Goal: Information Seeking & Learning: Learn about a topic

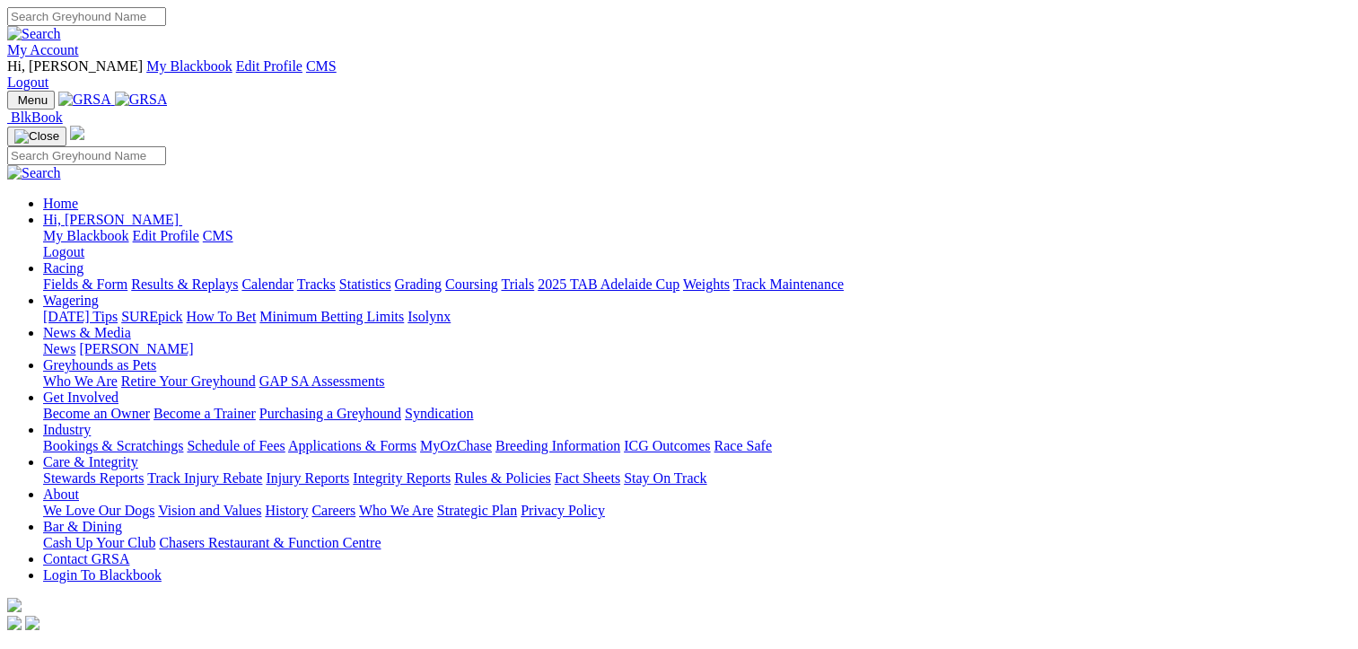
click at [391, 276] on link "Statistics" at bounding box center [365, 283] width 52 height 15
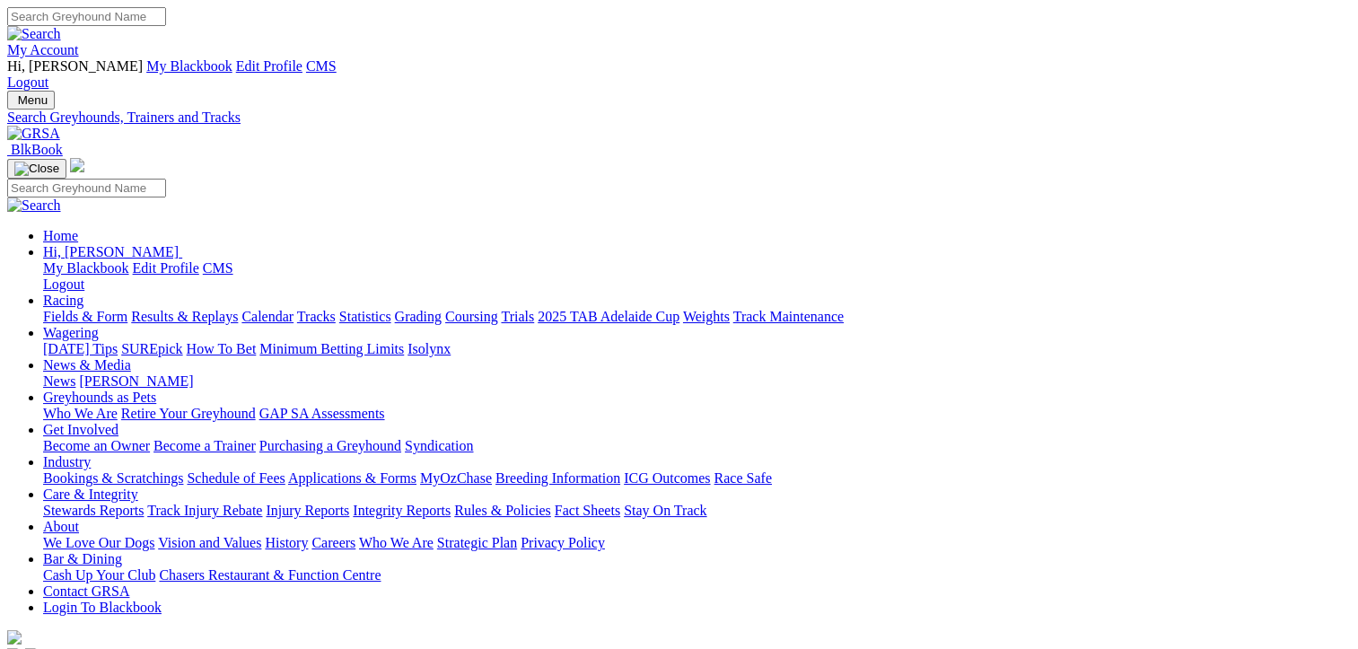
select select "murray-bridge-straight"
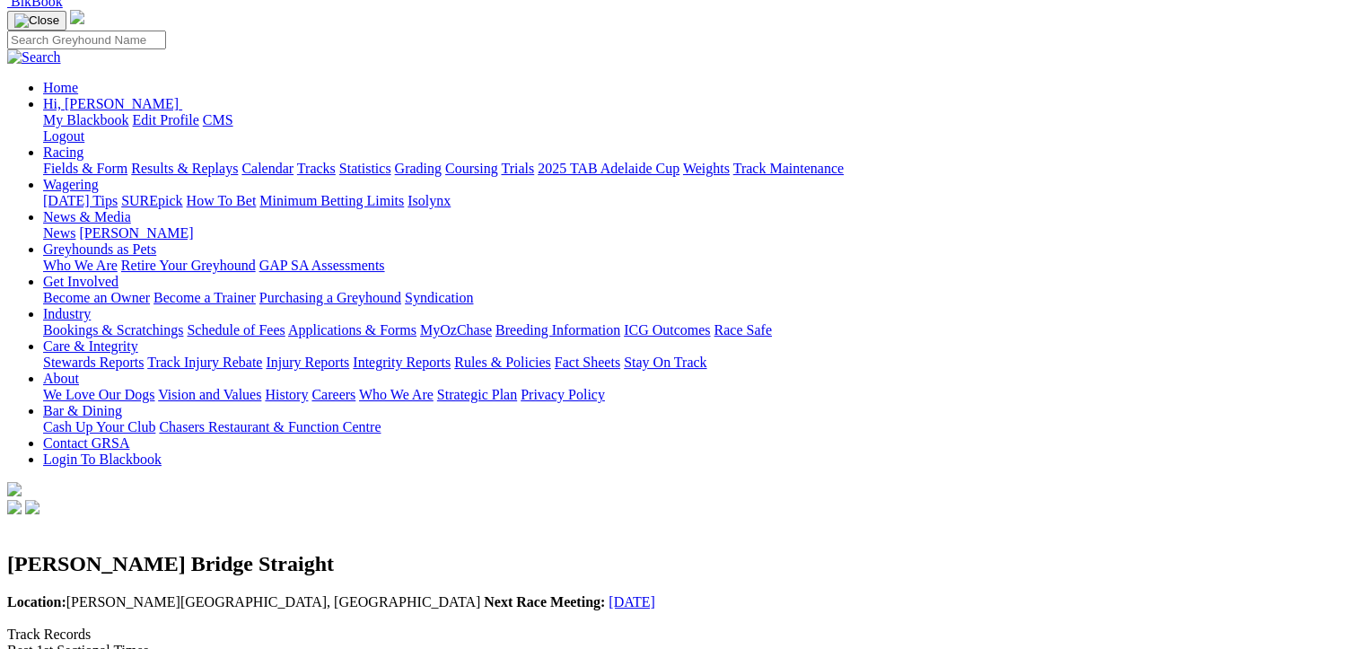
scroll to position [180, 0]
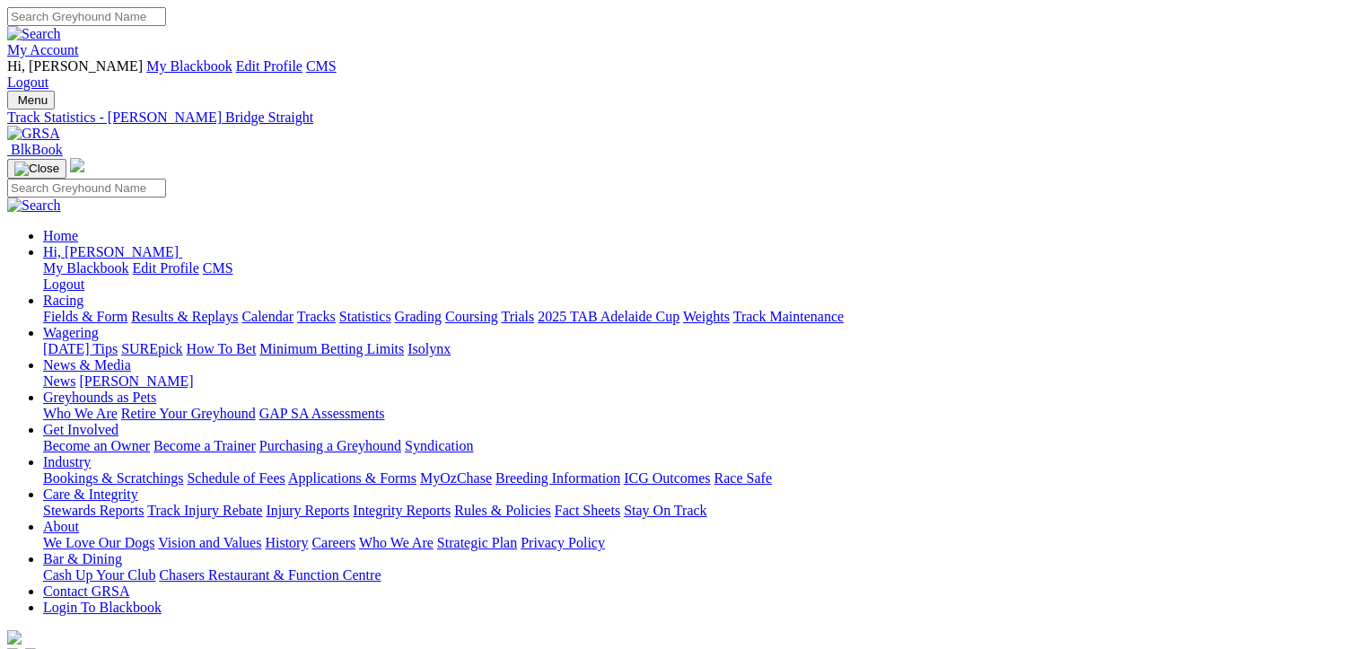
drag, startPoint x: 506, startPoint y: 277, endPoint x: 500, endPoint y: 286, distance: 11.0
select select "murray-bridge"
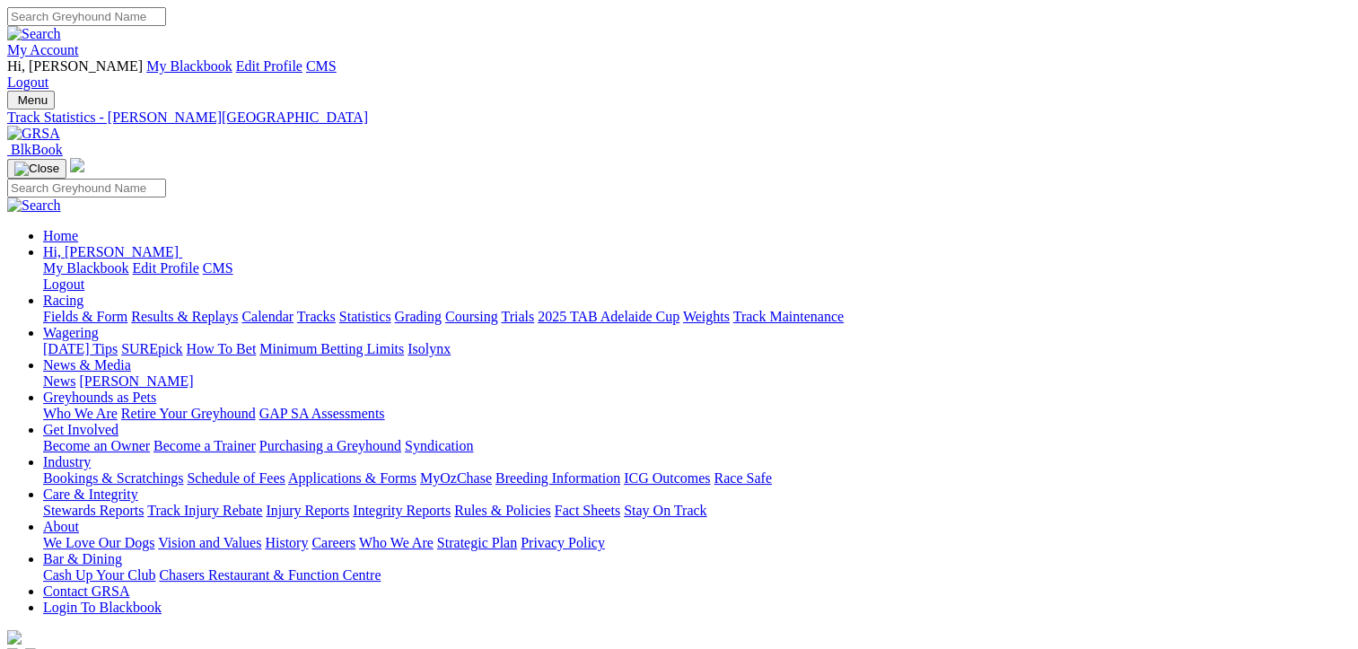
click at [238, 309] on link "Results & Replays" at bounding box center [184, 316] width 107 height 15
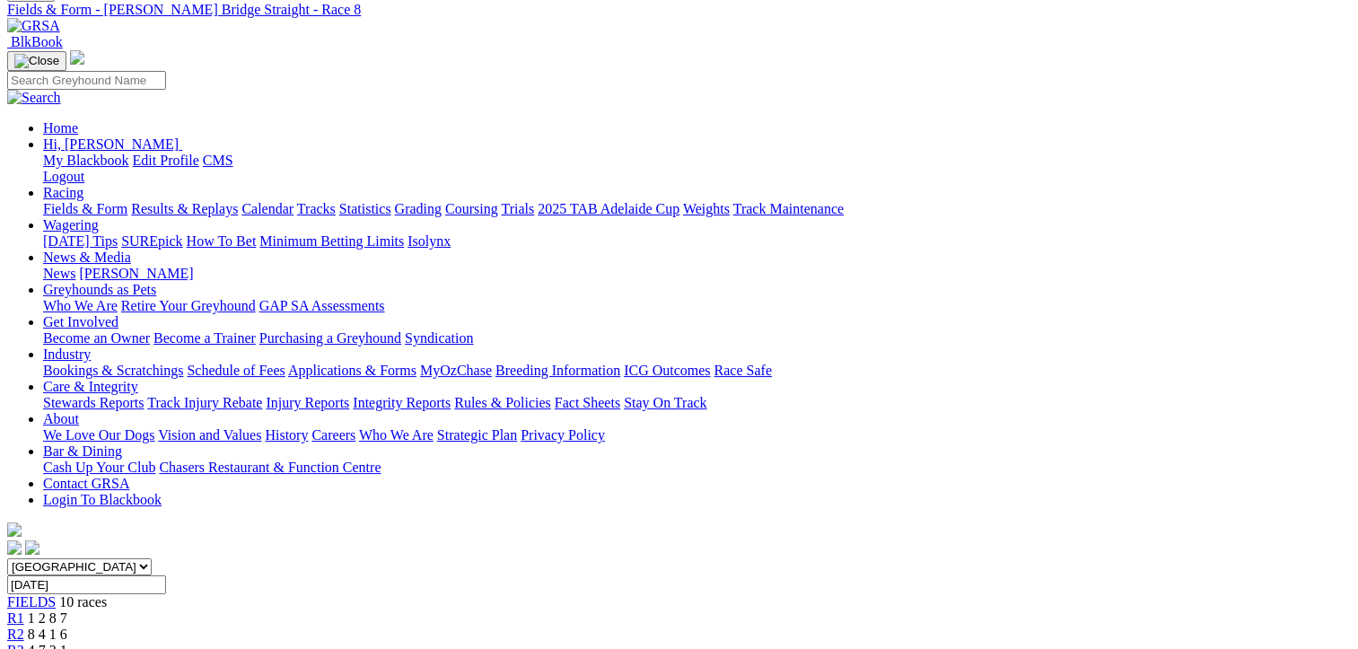
scroll to position [180, 0]
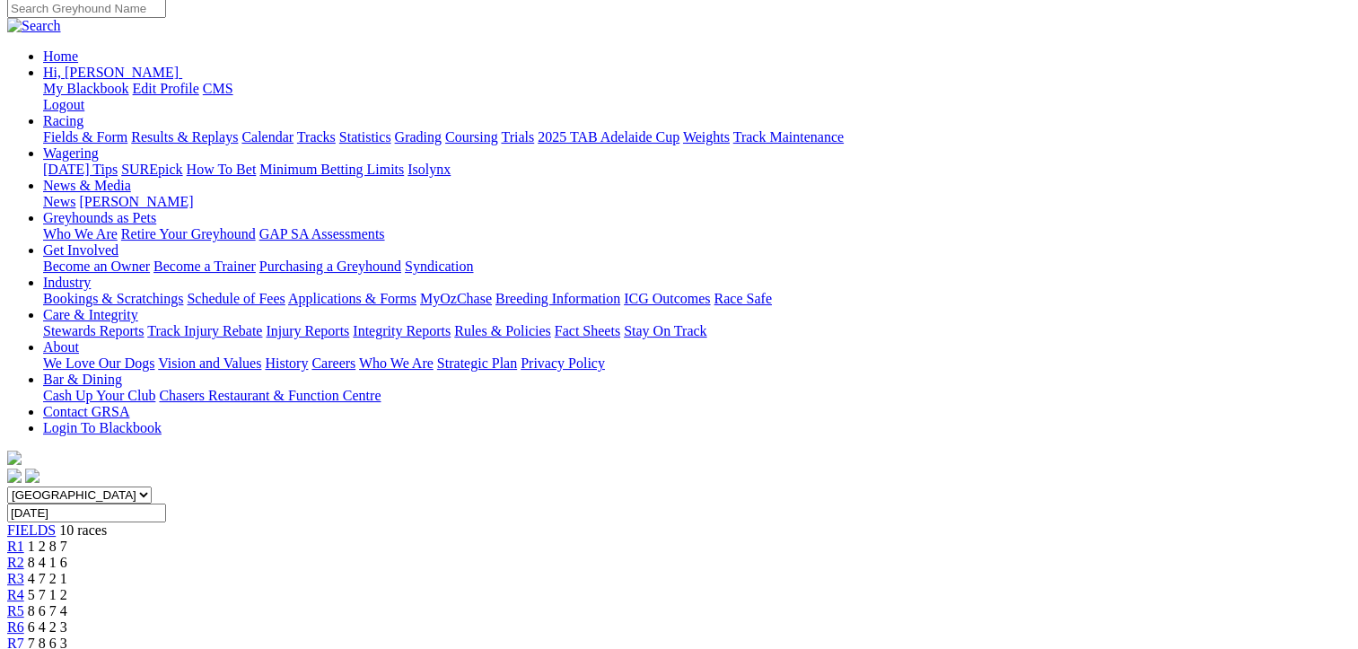
click at [24, 636] on span "R7" at bounding box center [15, 643] width 17 height 15
